Goal: Task Accomplishment & Management: Manage account settings

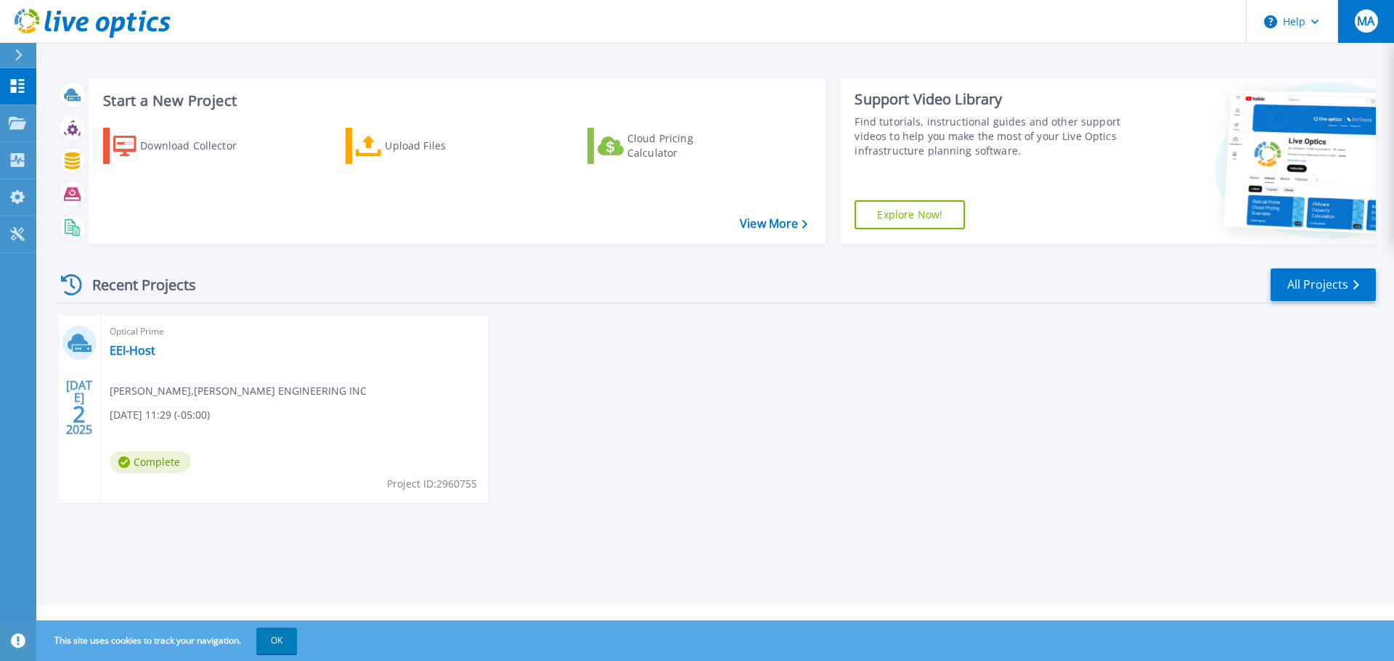
click at [1384, 39] on button "MA" at bounding box center [1365, 21] width 57 height 43
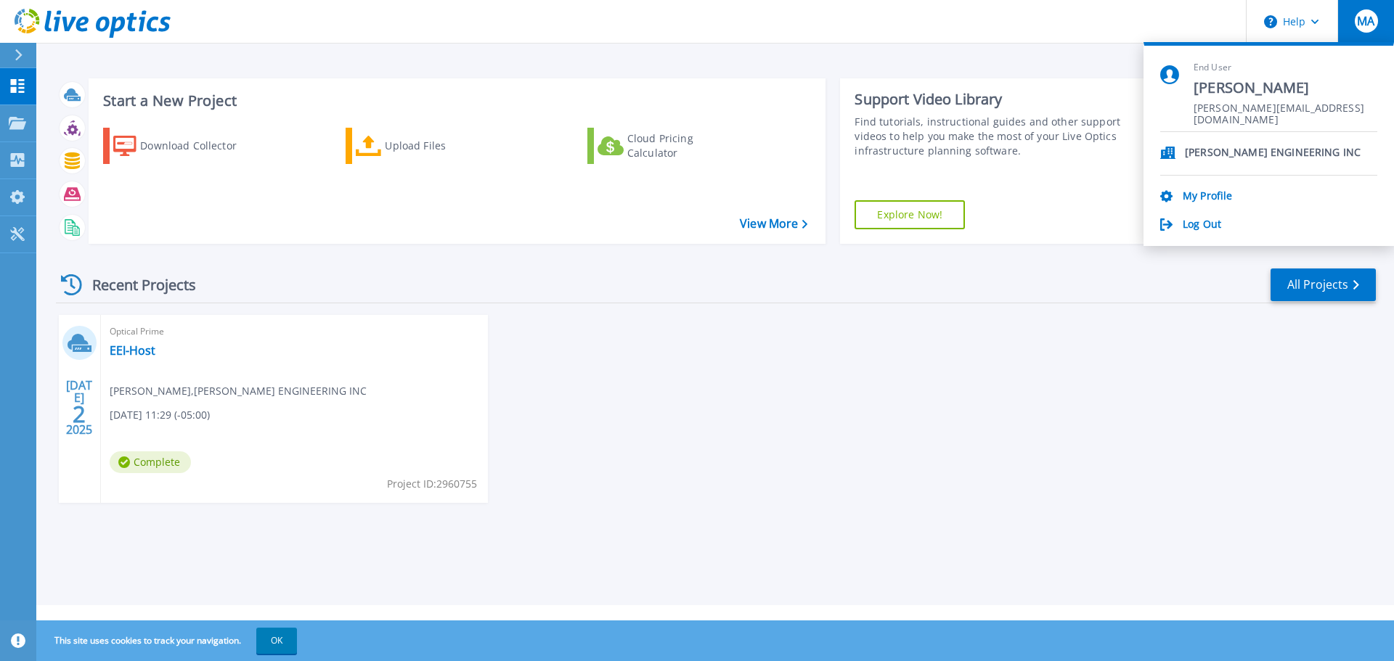
click at [1222, 490] on div "[DATE] Optical Prime EEI-Host [PERSON_NAME] , [PERSON_NAME] ENGINEERING INC [DA…" at bounding box center [709, 423] width 1331 height 217
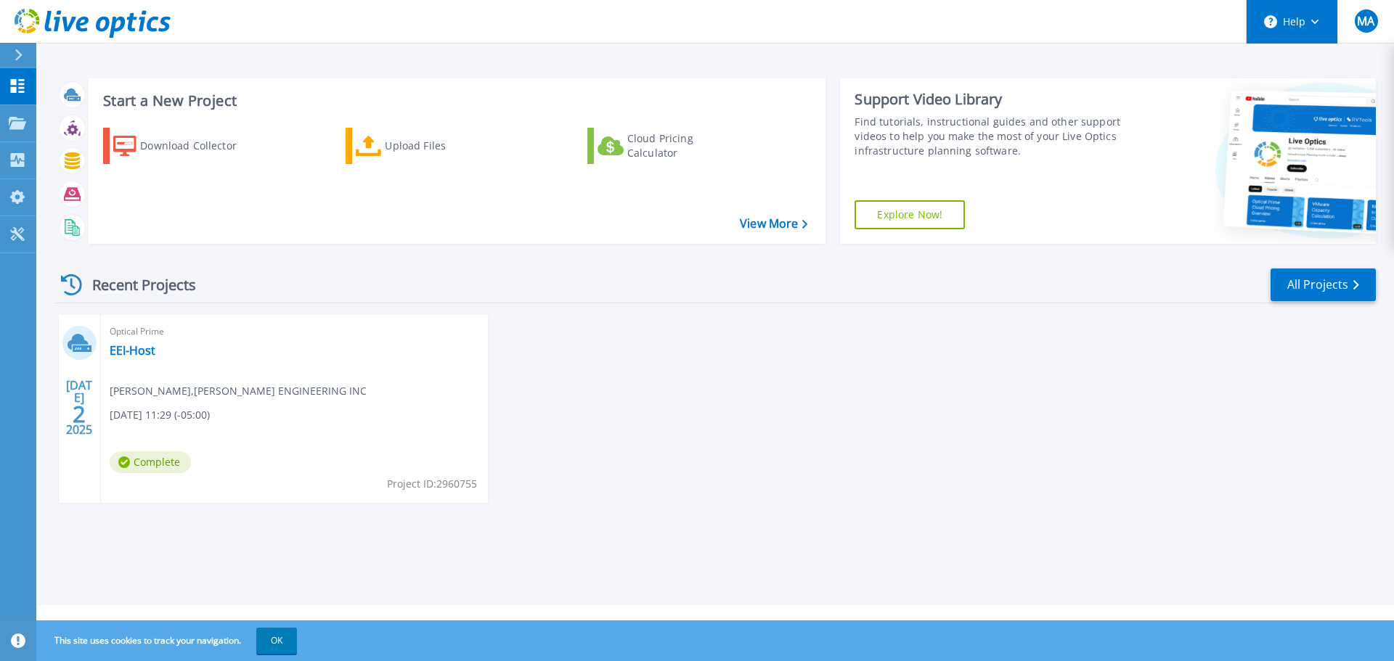
click at [1307, 19] on button "Help" at bounding box center [1291, 22] width 91 height 44
click at [1371, 25] on span "MA" at bounding box center [1365, 21] width 17 height 12
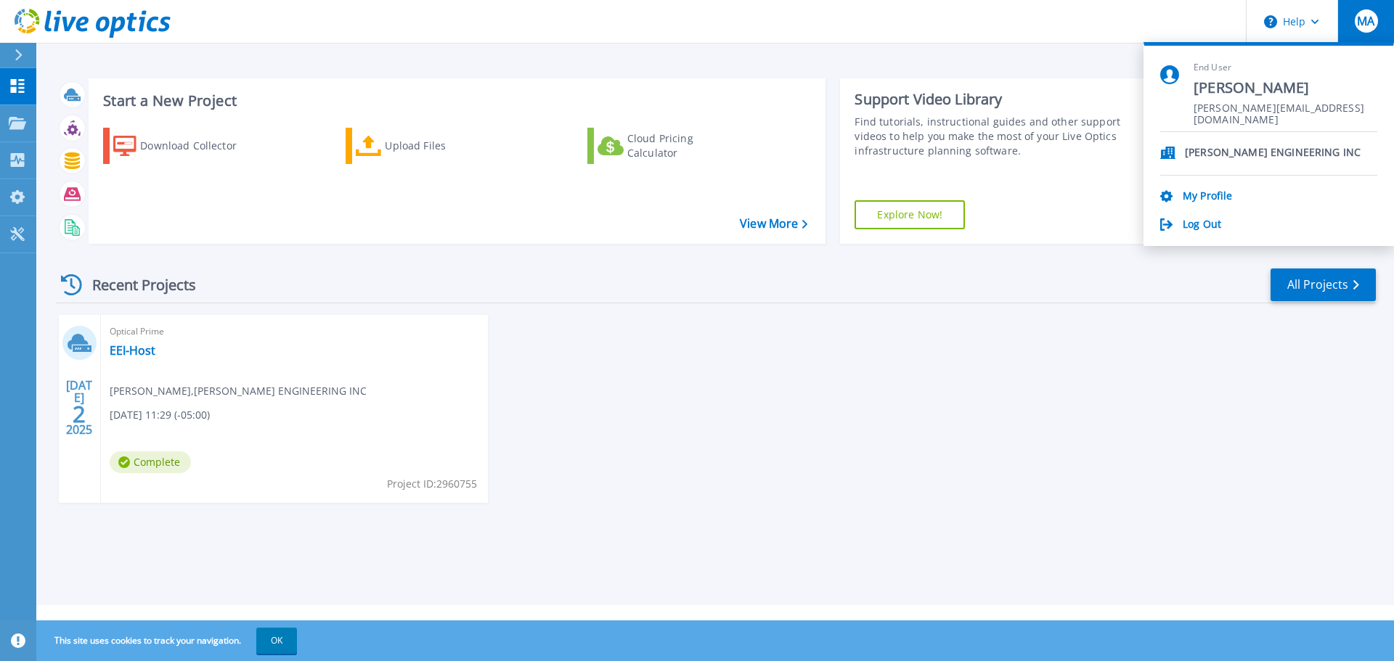
click at [1371, 25] on span "MA" at bounding box center [1365, 21] width 17 height 12
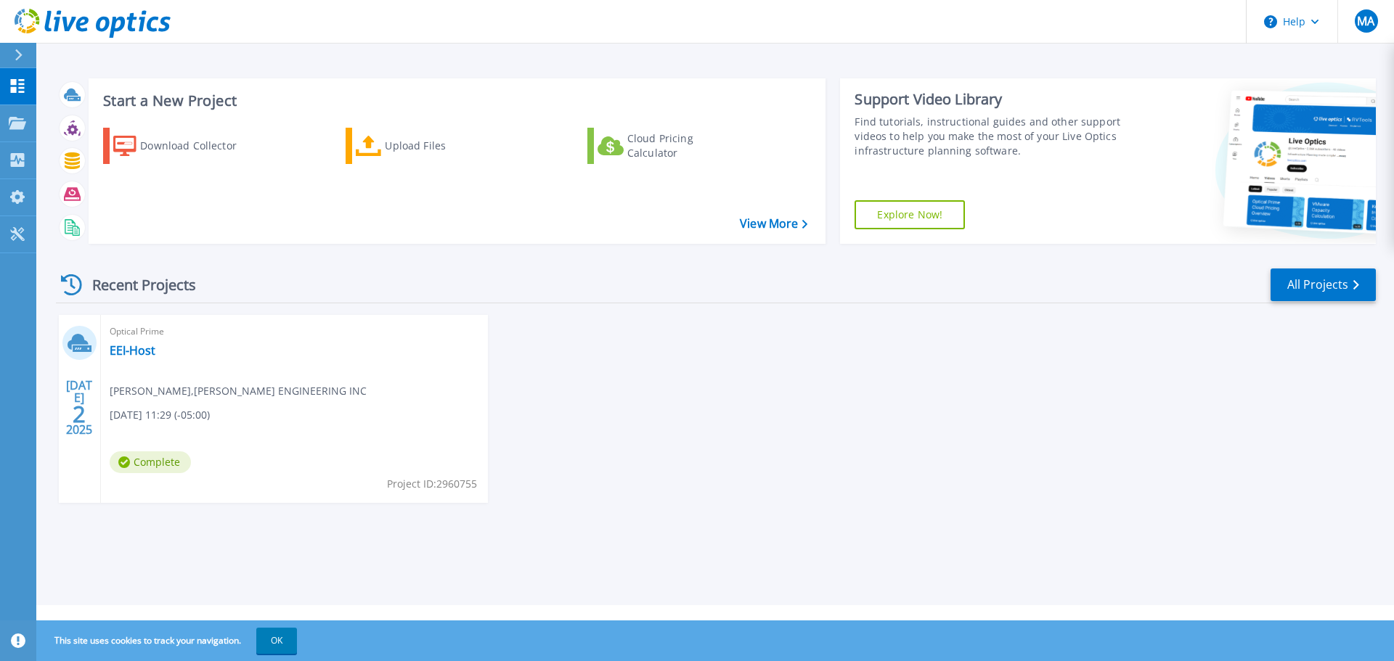
click at [833, 412] on div "[DATE] Optical Prime EEI-Host [PERSON_NAME] , [PERSON_NAME] ENGINEERING INC [DA…" at bounding box center [709, 423] width 1331 height 217
click at [1360, 29] on div "MA" at bounding box center [1366, 20] width 23 height 23
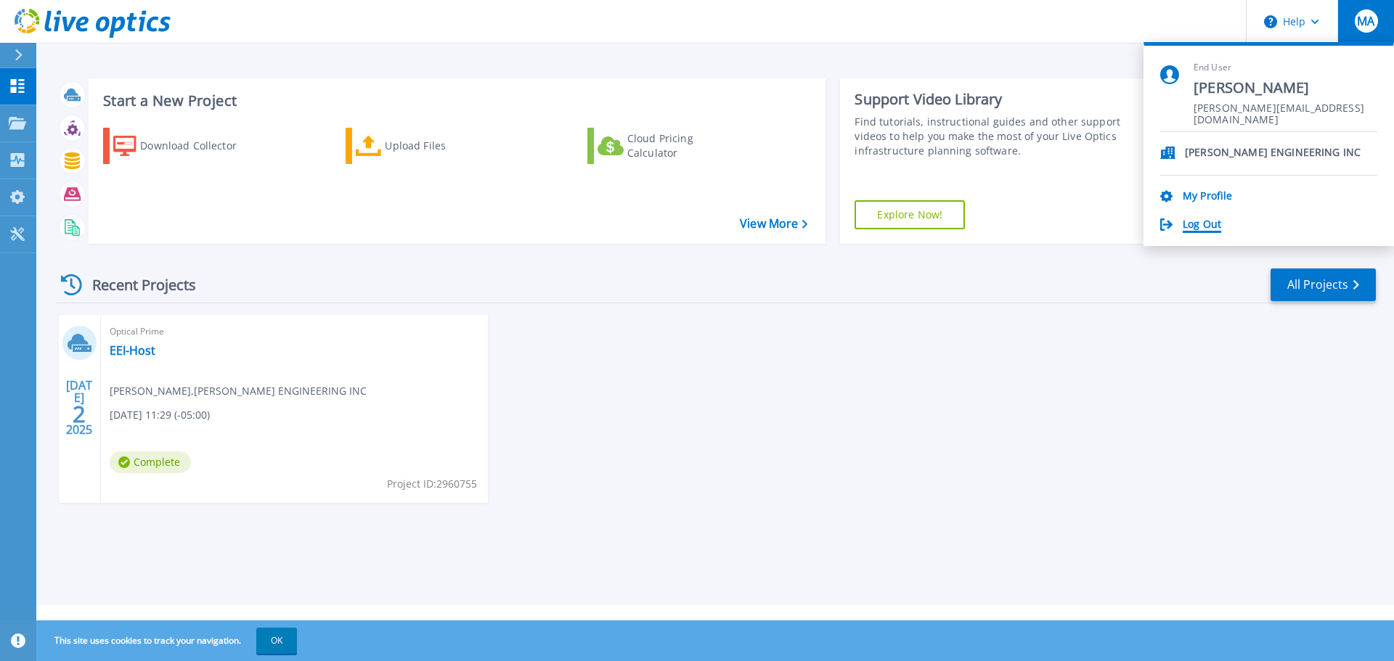
click at [1194, 223] on link "Log Out" at bounding box center [1201, 225] width 38 height 14
